Goal: Task Accomplishment & Management: Complete application form

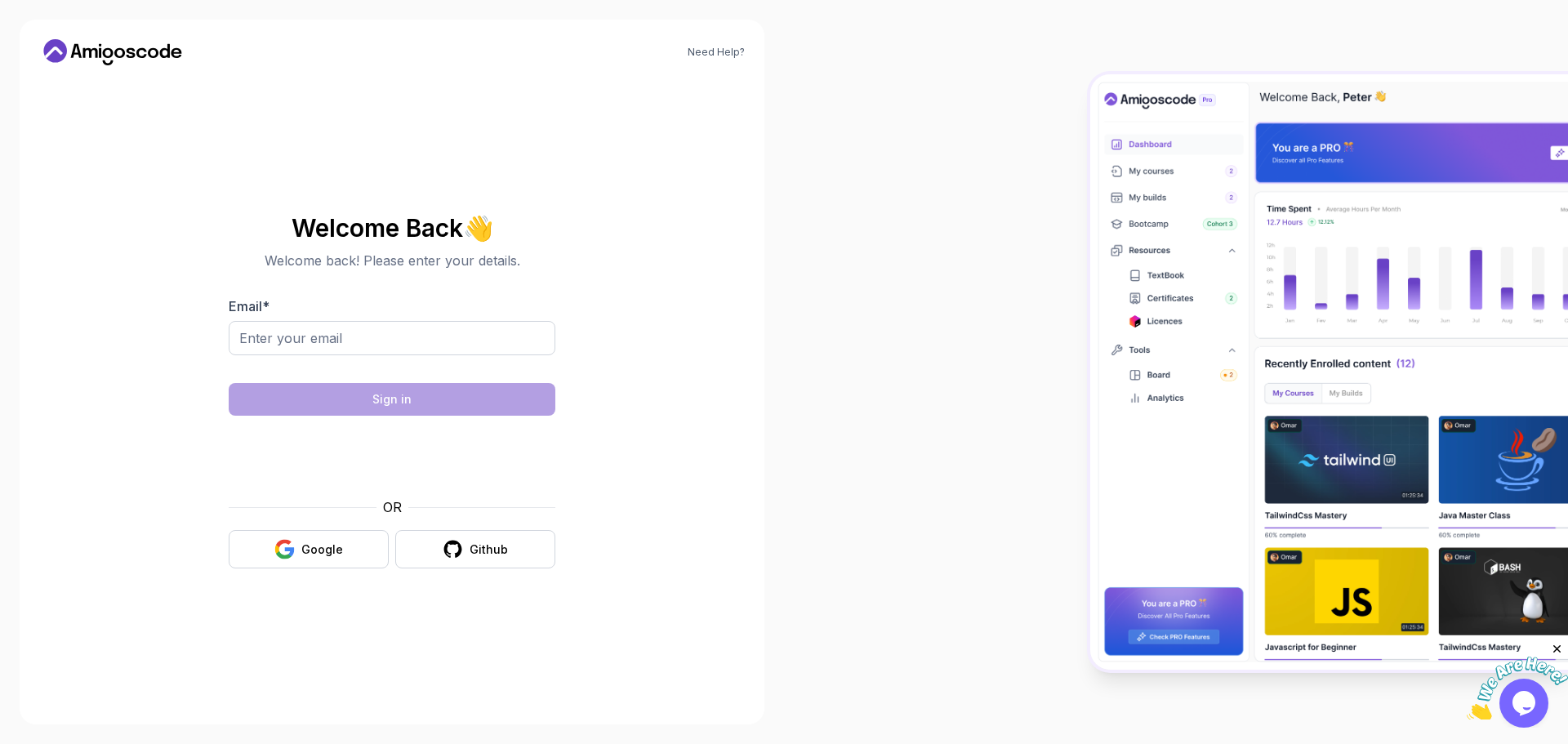
click at [340, 319] on div "Email *" at bounding box center [391, 335] width 327 height 77
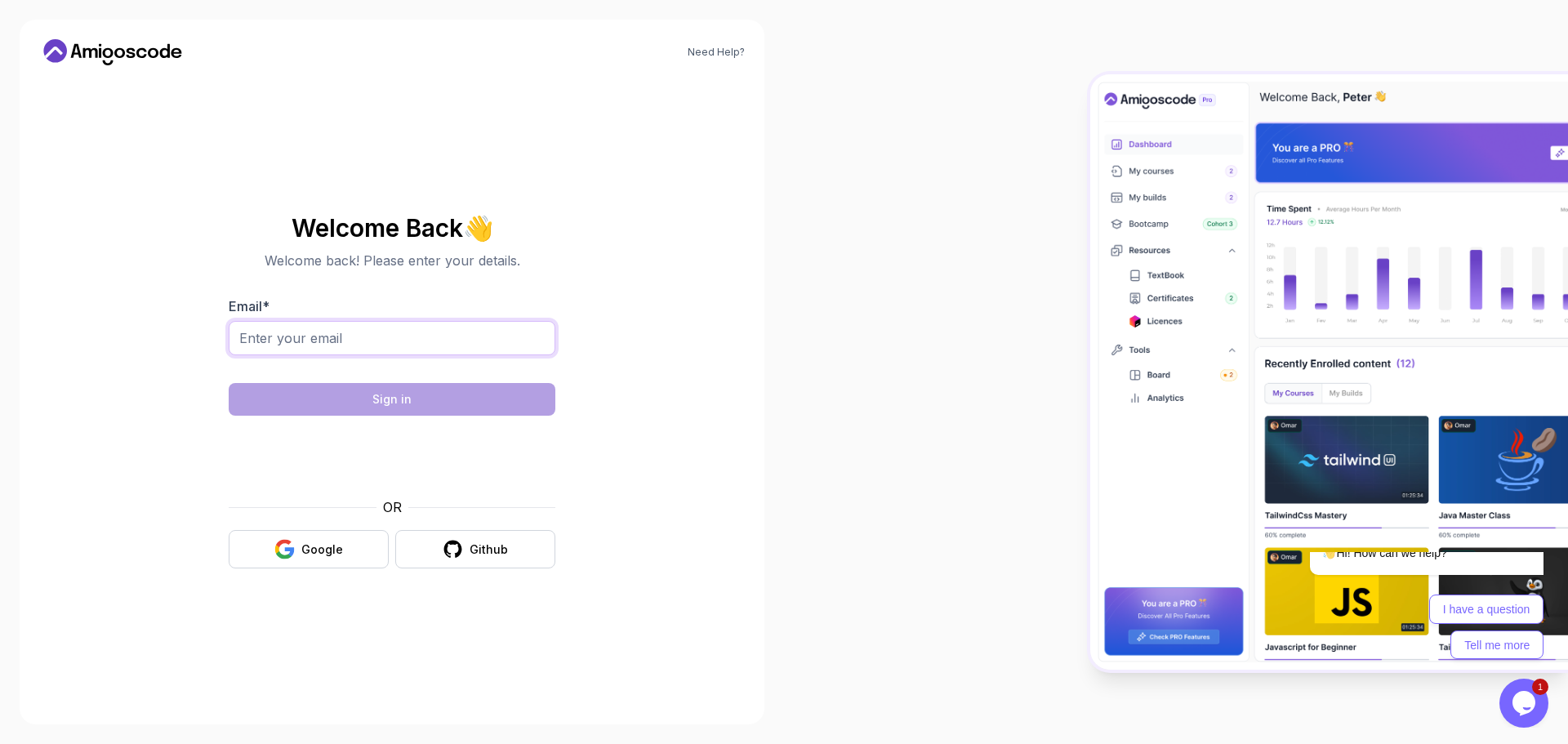
click at [327, 335] on input "Email *" at bounding box center [391, 338] width 327 height 34
type input "[DOMAIN_NAME][EMAIL_ADDRESS][DOMAIN_NAME]"
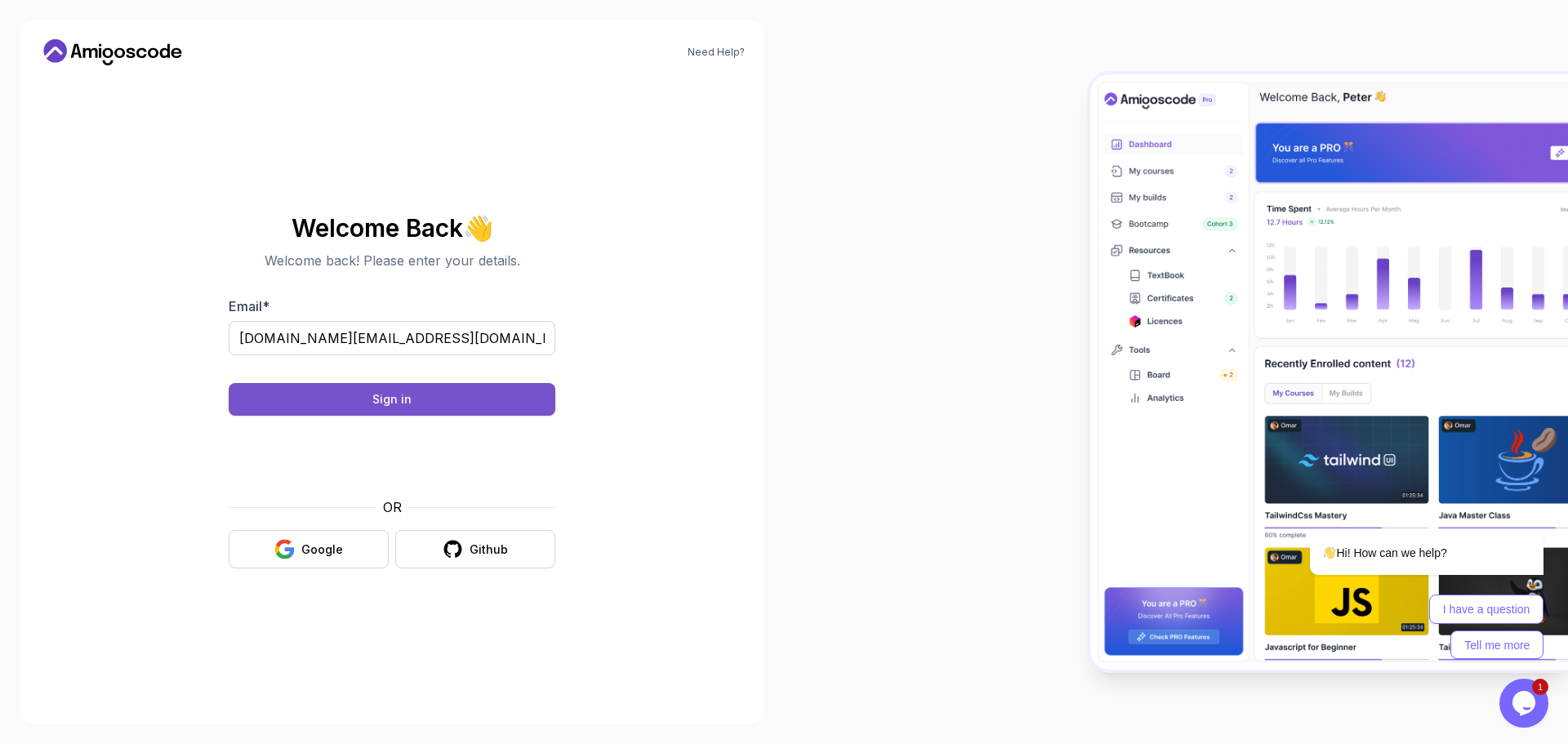
click at [459, 406] on button "Sign in" at bounding box center [391, 399] width 327 height 33
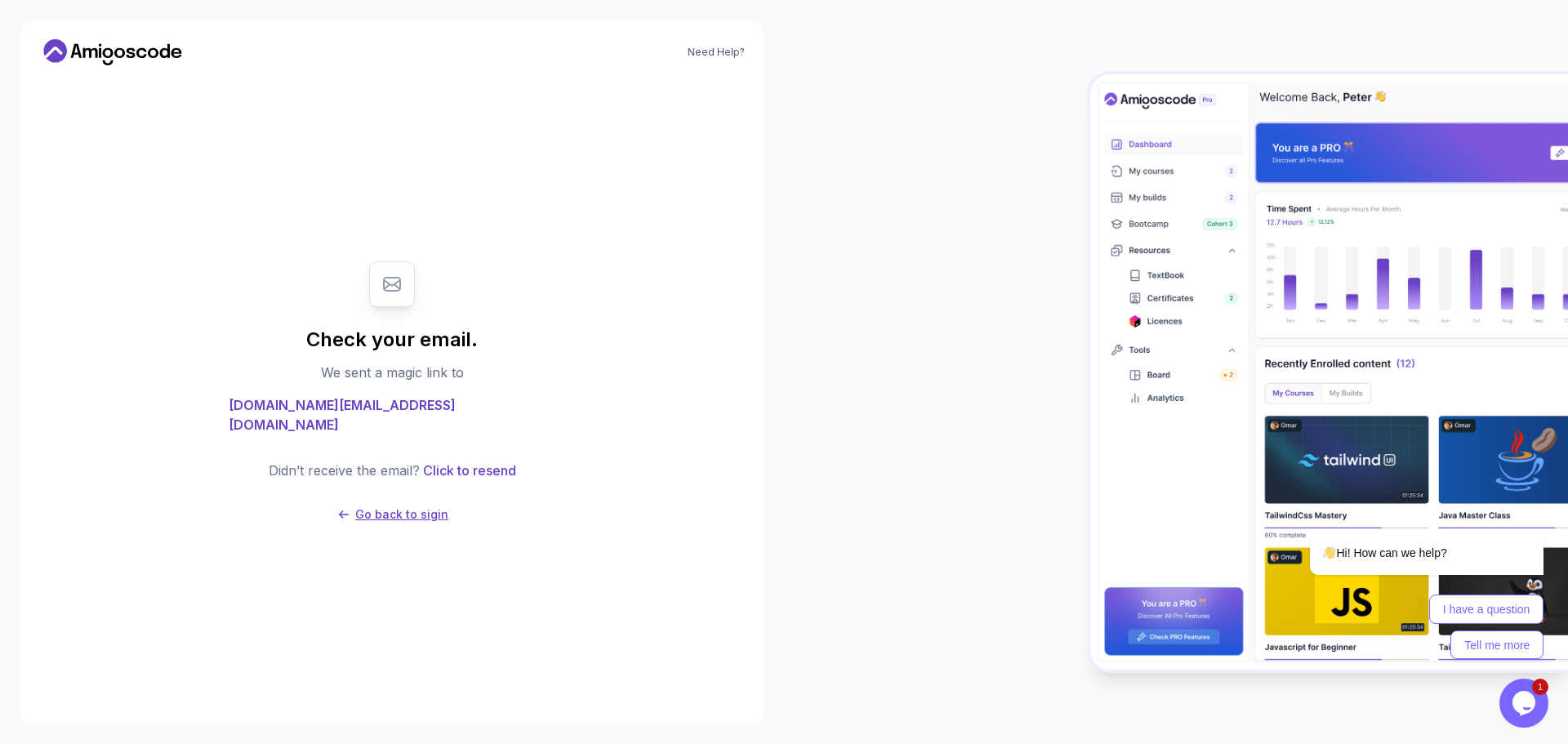
click at [393, 507] on p "Go back to sigin" at bounding box center [402, 515] width 93 height 16
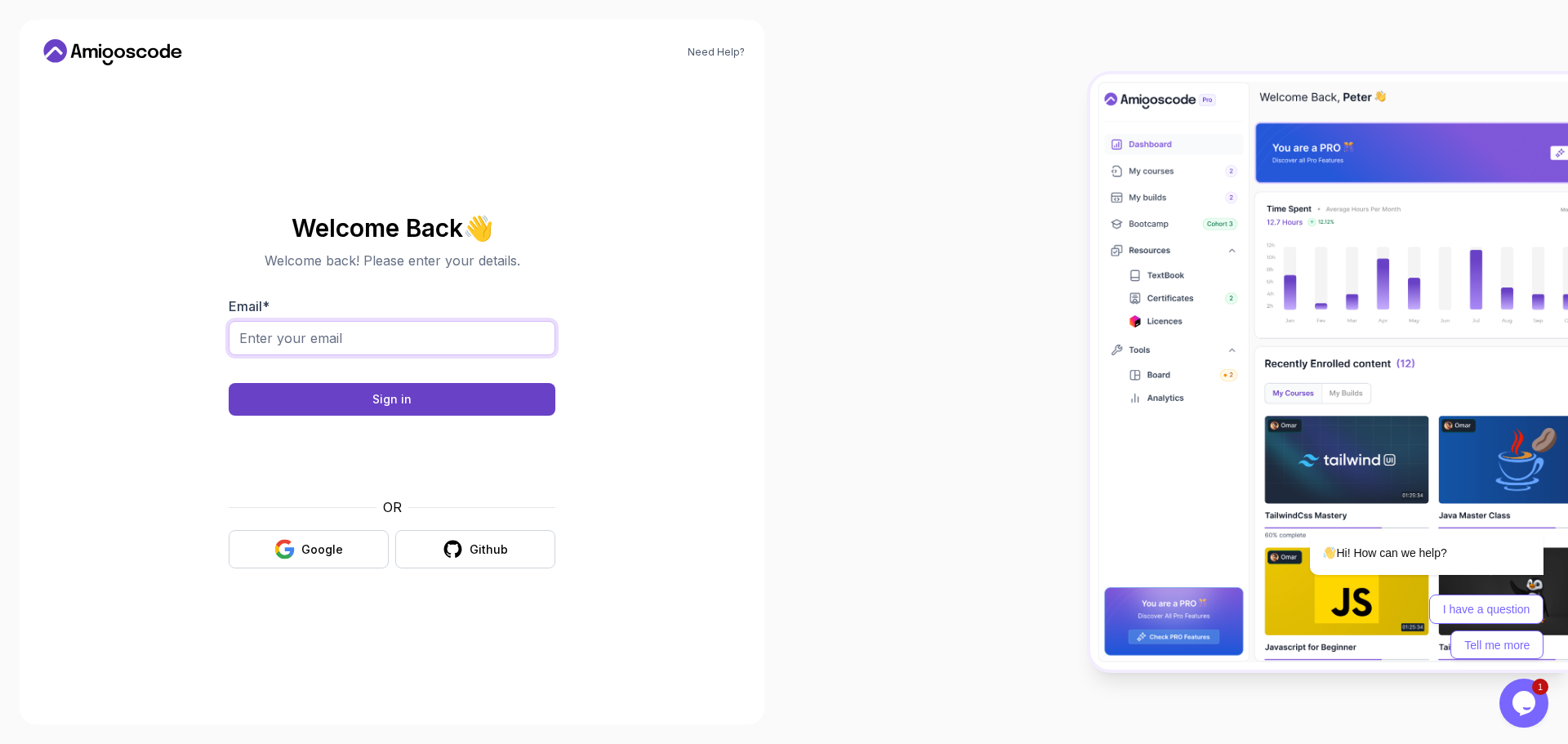
click at [336, 332] on input "Email *" at bounding box center [391, 338] width 327 height 34
type input "[EMAIL_ADDRESS][DOMAIN_NAME]"
click at [446, 391] on button "Sign in" at bounding box center [391, 399] width 327 height 33
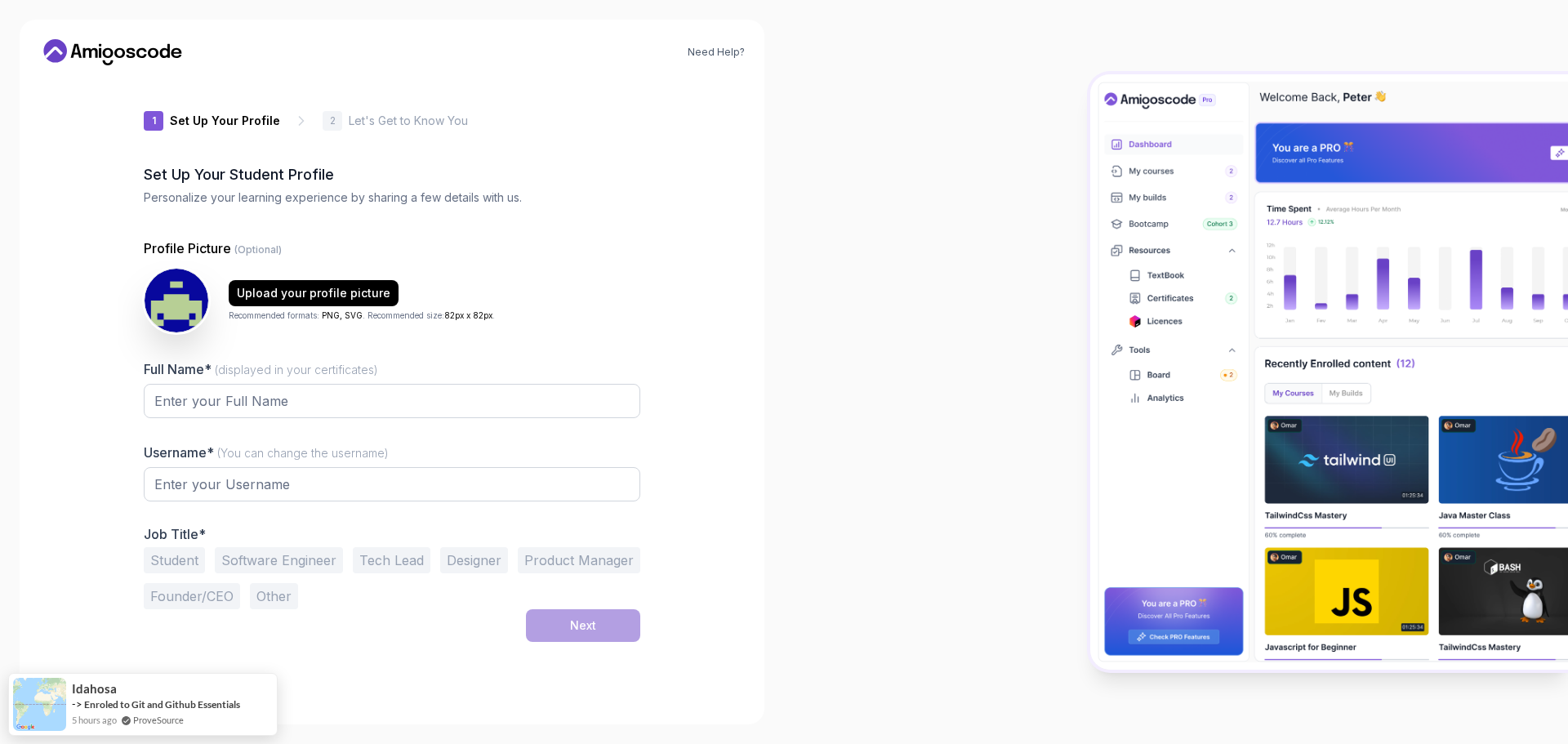
type input "sunnylynxe6ca5"
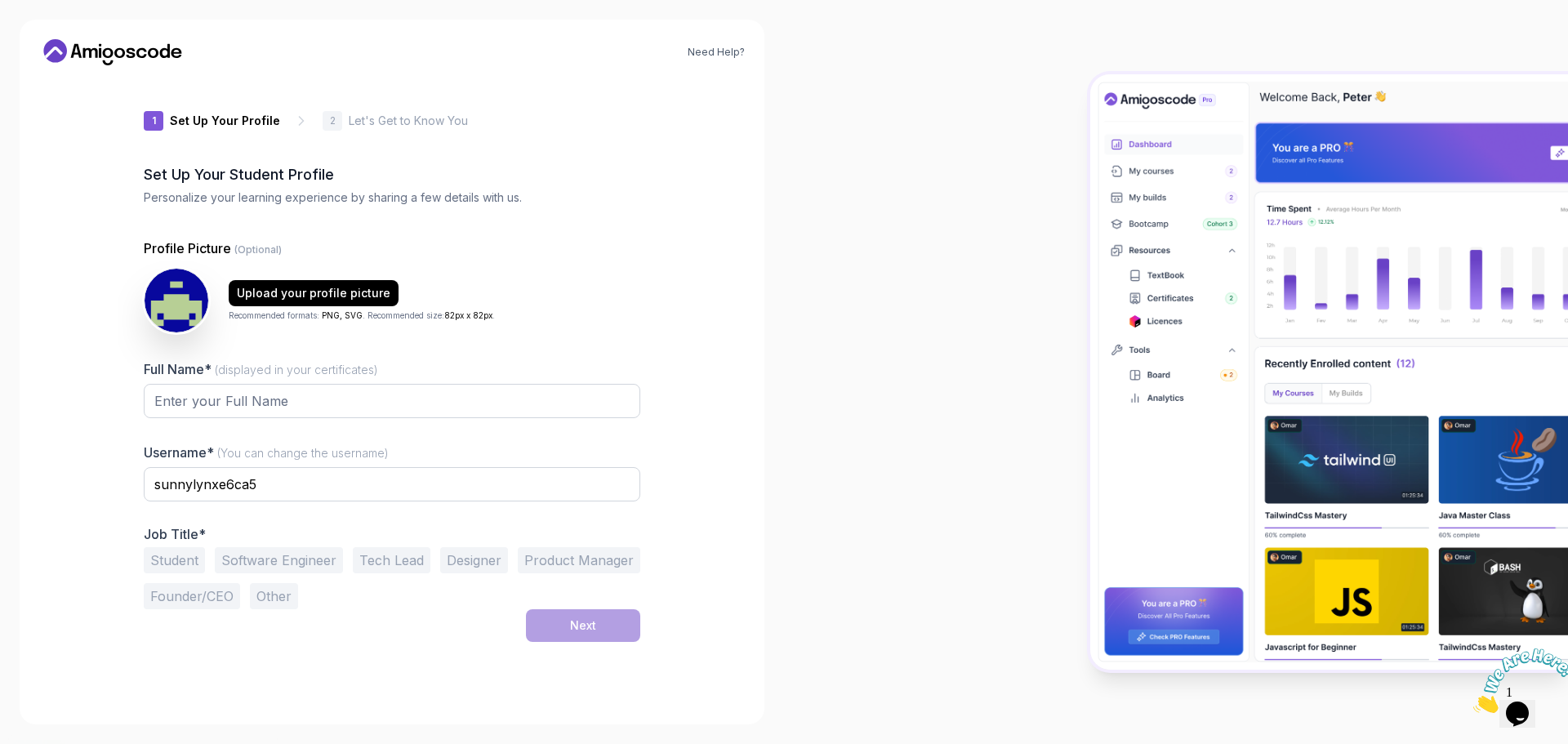
click at [153, 561] on button "Student" at bounding box center [174, 561] width 61 height 26
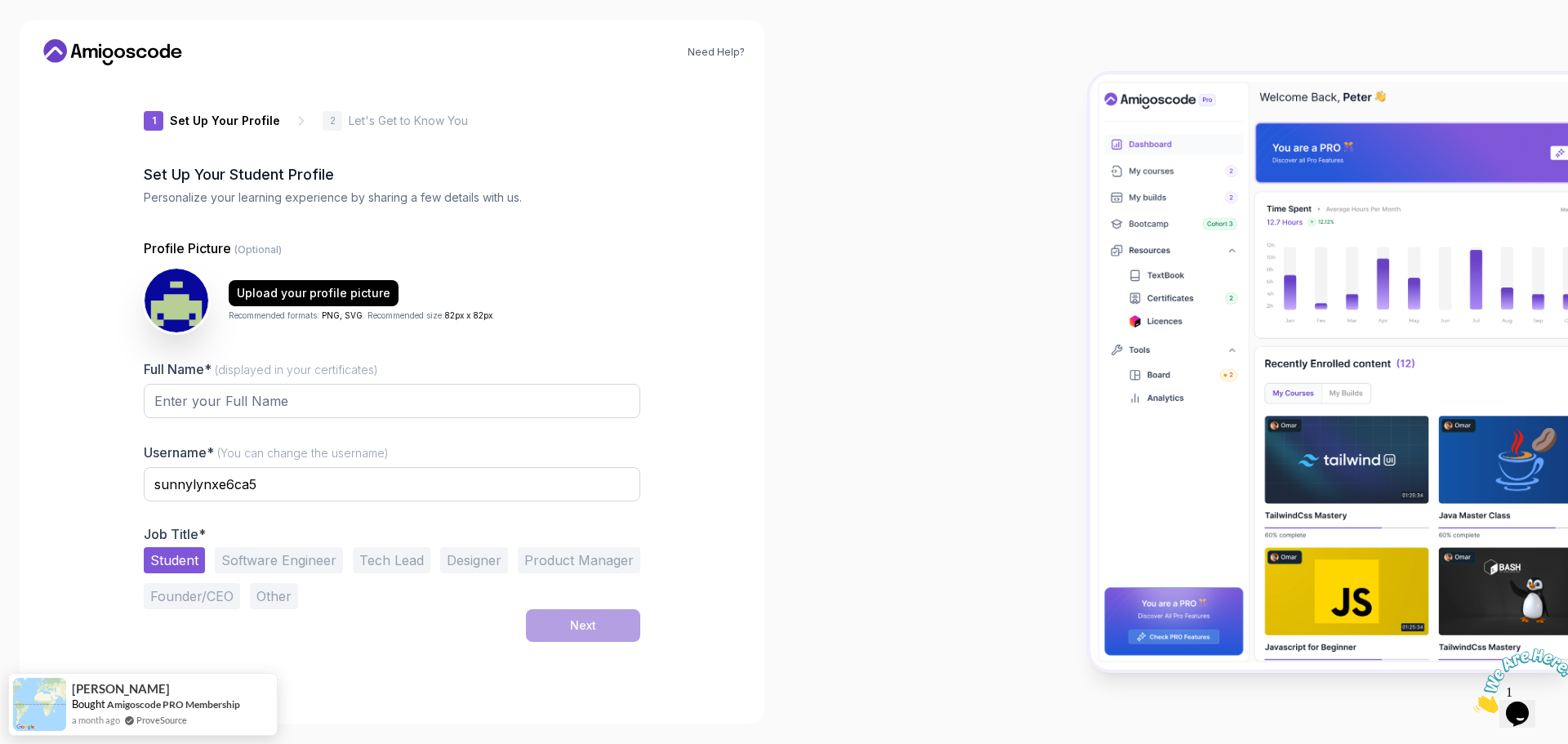
click at [245, 552] on button "Software Engineer" at bounding box center [278, 561] width 128 height 26
